Goal: Task Accomplishment & Management: Manage account settings

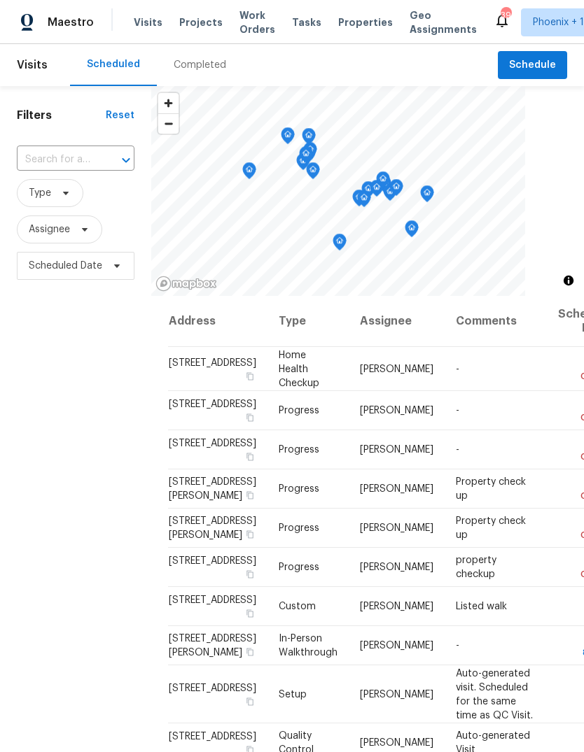
click at [84, 158] on input "text" at bounding box center [56, 160] width 78 height 22
type input "13433"
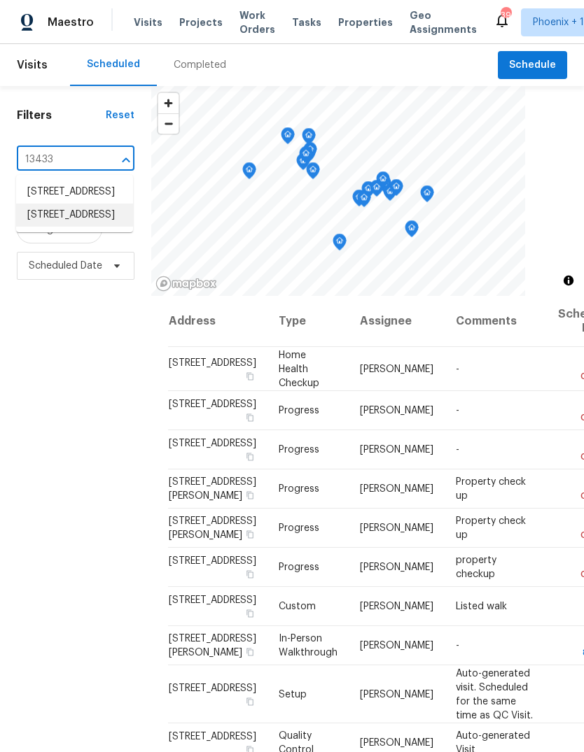
click at [73, 227] on li "[STREET_ADDRESS]" at bounding box center [74, 215] width 117 height 23
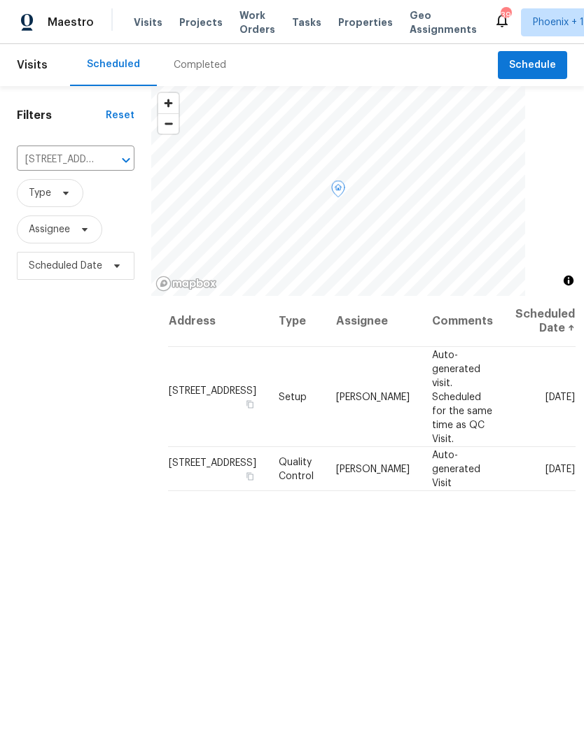
click at [0, 0] on icon at bounding box center [0, 0] width 0 height 0
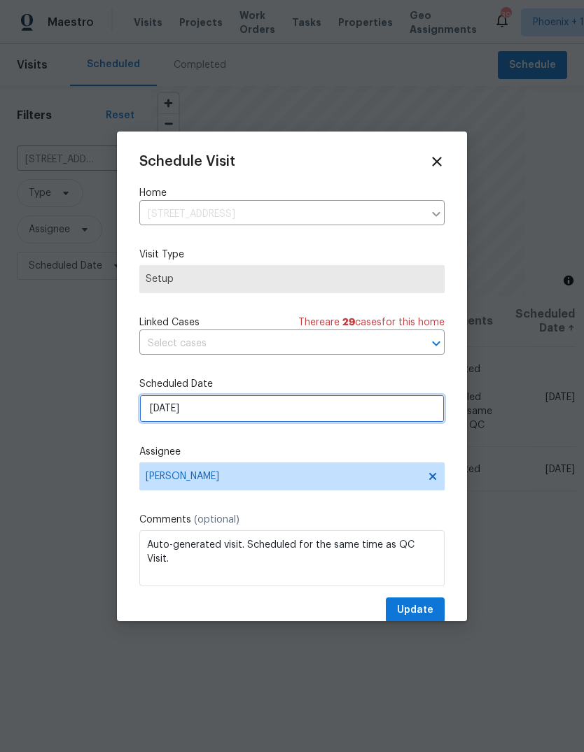
click at [230, 413] on input "[DATE]" at bounding box center [291, 409] width 305 height 28
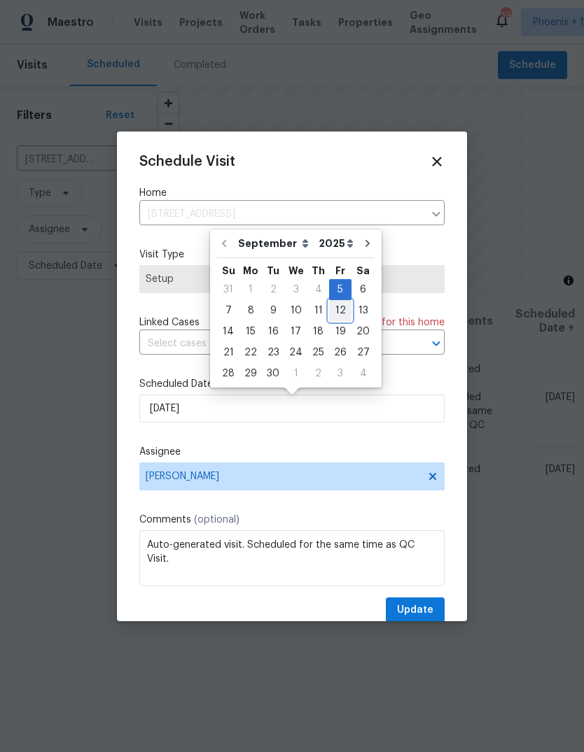
click at [335, 309] on div "12" at bounding box center [340, 311] width 22 height 20
type input "[DATE]"
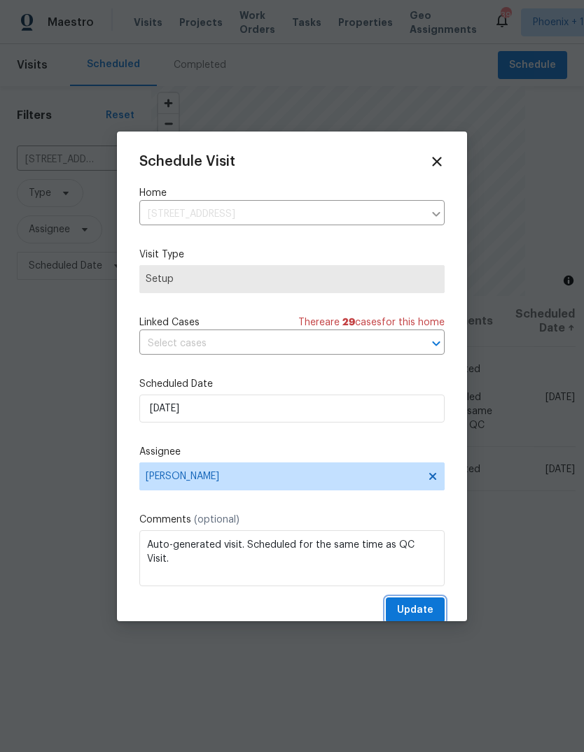
click at [419, 608] on span "Update" at bounding box center [415, 610] width 36 height 17
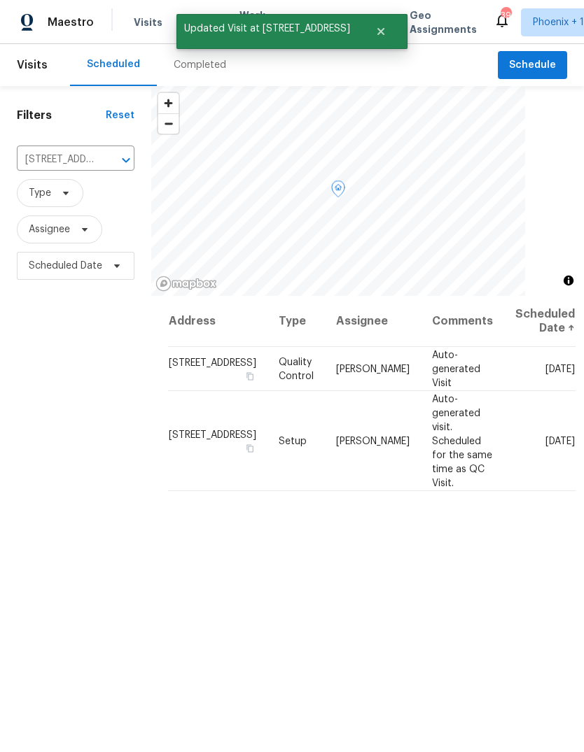
click at [0, 0] on icon at bounding box center [0, 0] width 0 height 0
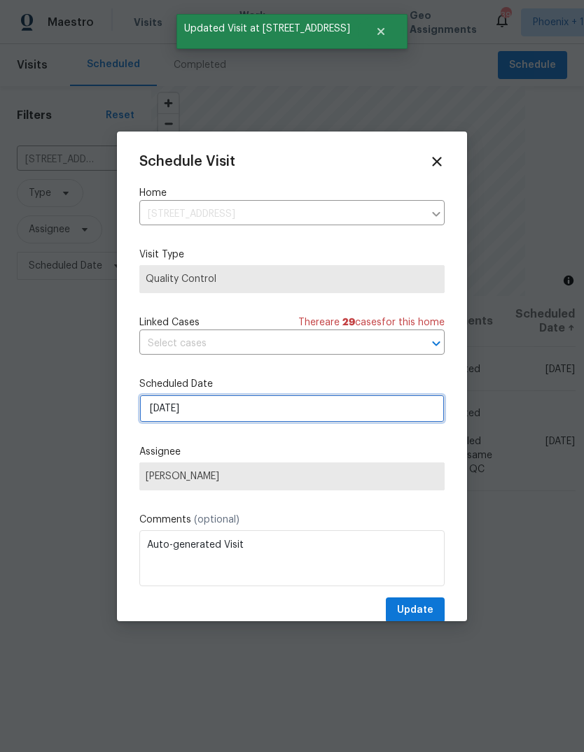
click at [237, 411] on input "[DATE]" at bounding box center [291, 409] width 305 height 28
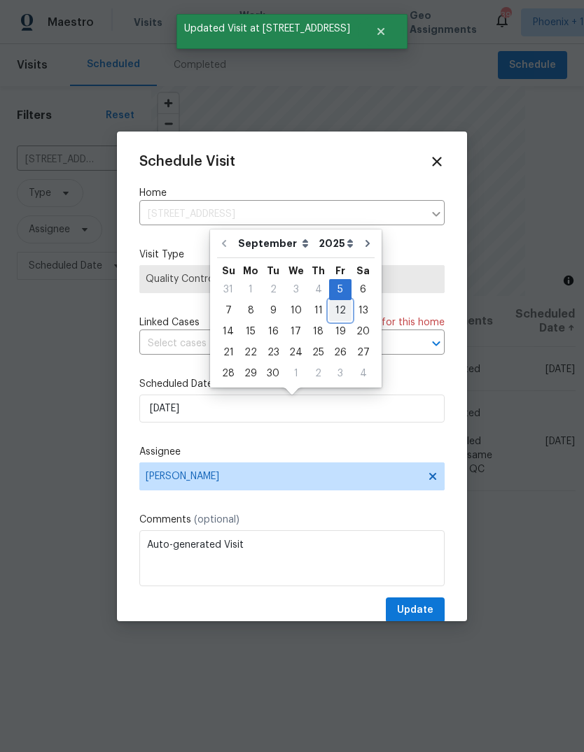
click at [335, 313] on div "12" at bounding box center [340, 311] width 22 height 20
type input "[DATE]"
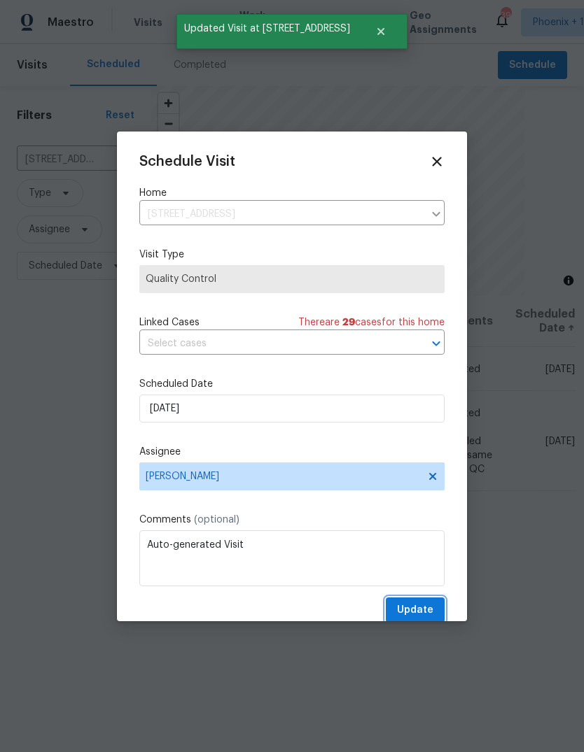
click at [428, 613] on span "Update" at bounding box center [415, 610] width 36 height 17
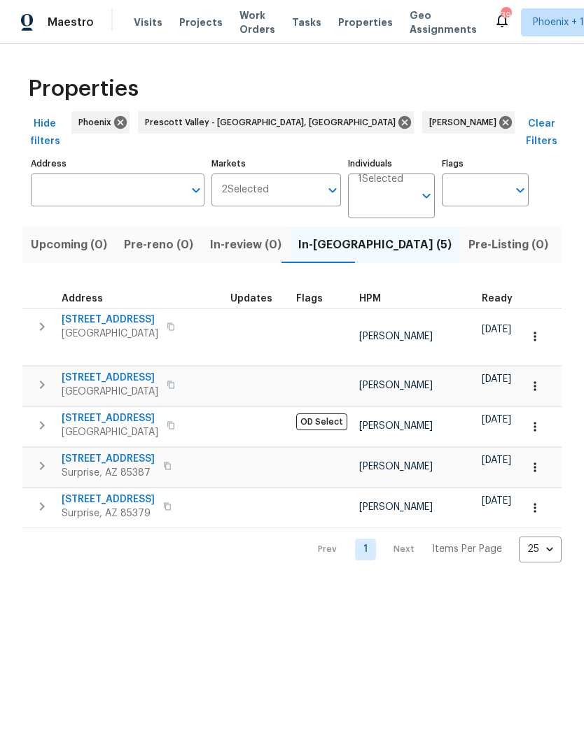
click at [316, 235] on span "In-reno (5)" at bounding box center [374, 245] width 153 height 20
